Goal: Information Seeking & Learning: Learn about a topic

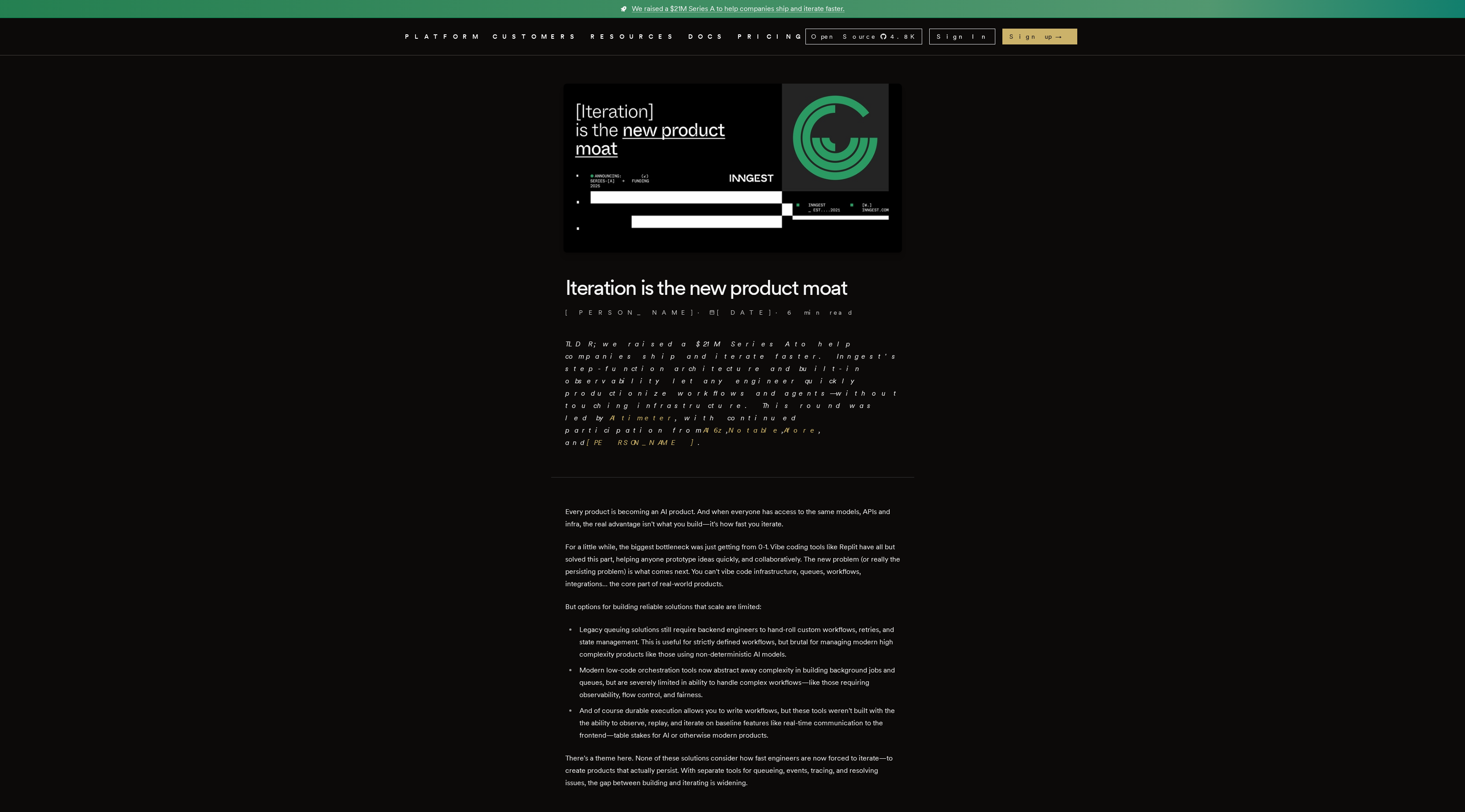
click at [743, 374] on p "TLDR; we raised a $21M Series A to help companies ship and iterate faster. Inng…" at bounding box center [732, 393] width 335 height 111
click at [675, 414] on link "Altimeter" at bounding box center [642, 418] width 65 height 8
click at [728, 427] on link "Notable" at bounding box center [754, 430] width 54 height 8
